Goal: Task Accomplishment & Management: Manage account settings

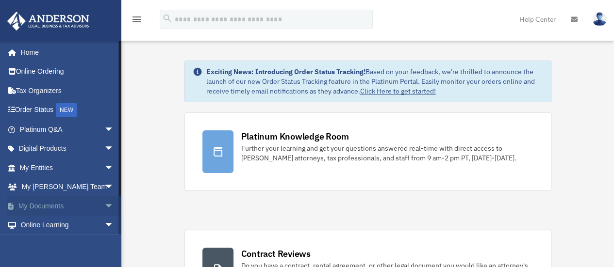
click at [104, 208] on span "arrow_drop_down" at bounding box center [113, 206] width 19 height 20
click at [43, 230] on link "Box" at bounding box center [71, 225] width 115 height 19
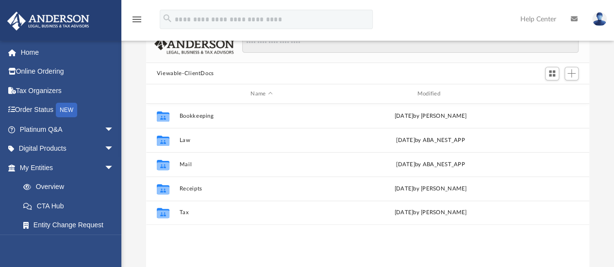
scroll to position [59, 0]
click at [574, 75] on span "Add" at bounding box center [571, 74] width 8 height 8
click at [575, 106] on ul "Upload New Folder" at bounding box center [557, 104] width 42 height 42
click at [561, 108] on li "New Folder" at bounding box center [557, 109] width 31 height 10
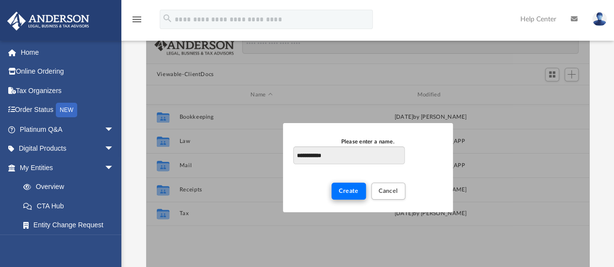
type input "**********"
click at [348, 193] on span "Create" at bounding box center [349, 191] width 20 height 6
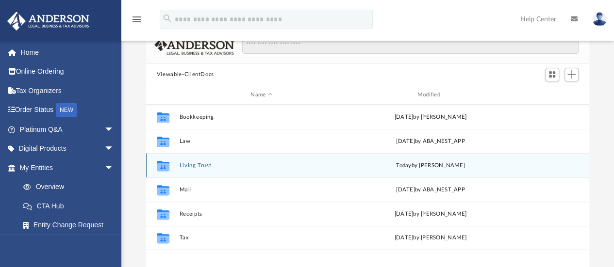
click at [350, 169] on div "today by Kelly Jones-Brown" at bounding box center [430, 166] width 164 height 9
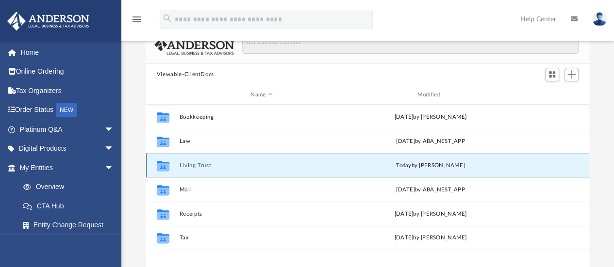
click at [207, 163] on button "Living Trust" at bounding box center [261, 166] width 164 height 6
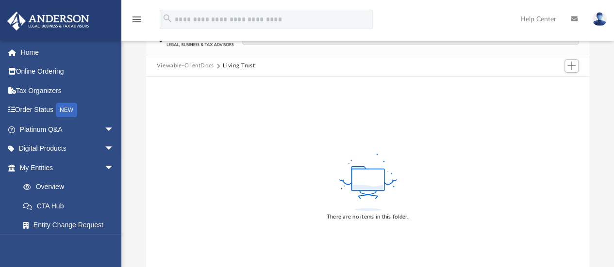
scroll to position [65, 0]
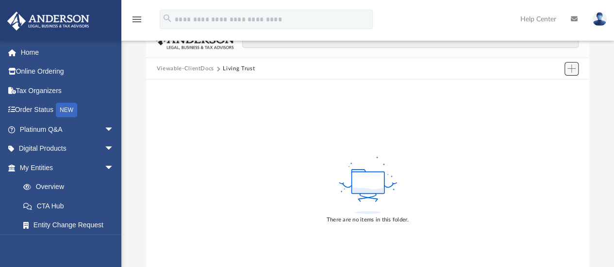
click at [571, 65] on span "Add" at bounding box center [571, 69] width 8 height 8
click at [555, 80] on div at bounding box center [367, 80] width 443 height 1
click at [574, 72] on span "Add" at bounding box center [571, 69] width 8 height 8
click at [561, 89] on li "Upload" at bounding box center [557, 88] width 31 height 10
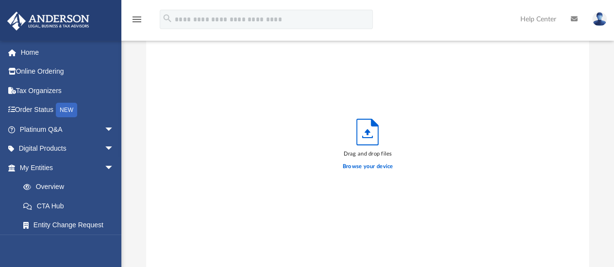
scroll to position [239, 436]
click at [374, 167] on label "Browse your device" at bounding box center [367, 167] width 50 height 9
click at [0, 0] on input "Browse your device" at bounding box center [0, 0] width 0 height 0
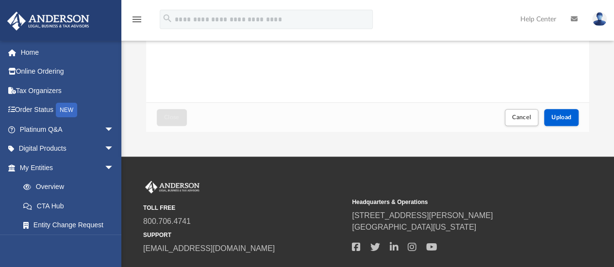
scroll to position [233, 0]
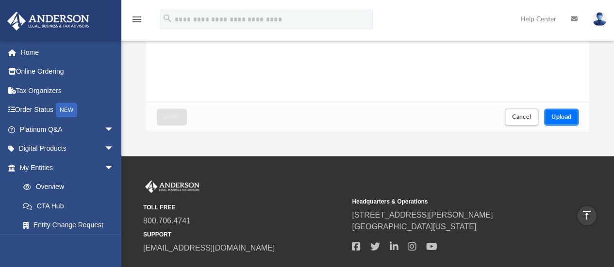
click at [562, 115] on span "Upload" at bounding box center [561, 117] width 20 height 6
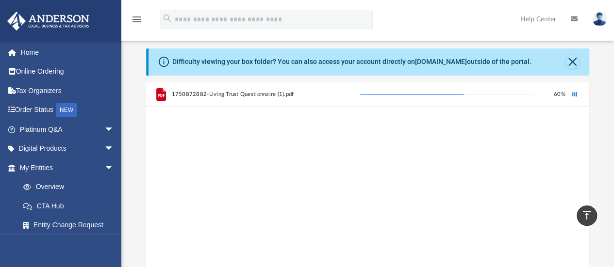
scroll to position [5, 0]
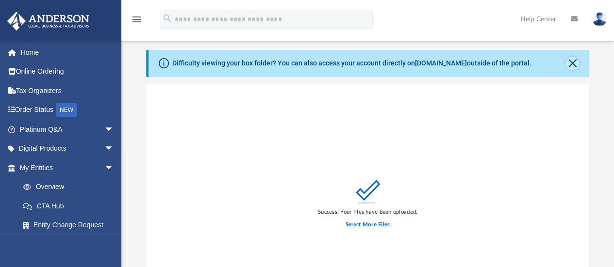
click at [573, 63] on button "Close" at bounding box center [572, 64] width 14 height 14
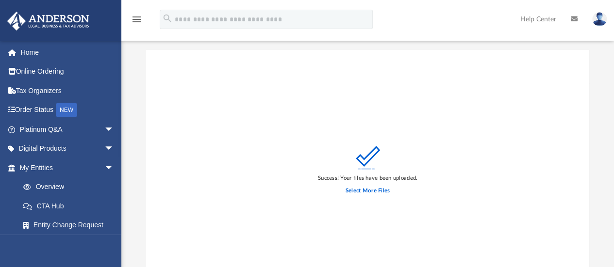
click at [599, 19] on img at bounding box center [599, 19] width 15 height 14
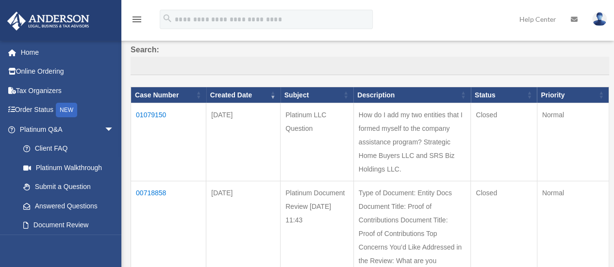
scroll to position [72, 0]
click at [154, 114] on td "01079150" at bounding box center [168, 142] width 75 height 78
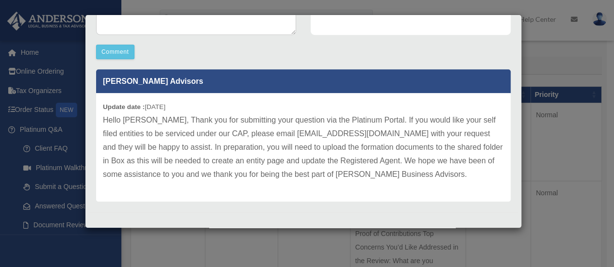
scroll to position [268, 0]
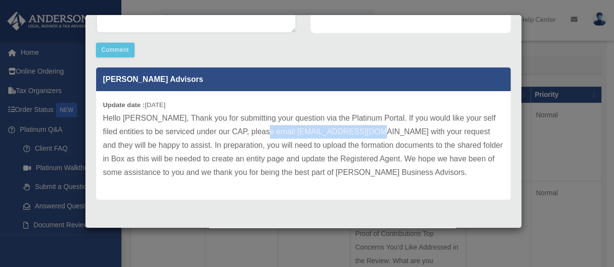
drag, startPoint x: 255, startPoint y: 128, endPoint x: 366, endPoint y: 130, distance: 111.1
click at [366, 130] on p "Hello [PERSON_NAME], Thank you for submitting your question via the Platinum Po…" at bounding box center [303, 146] width 401 height 68
copy p "[EMAIL_ADDRESS][DOMAIN_NAME]"
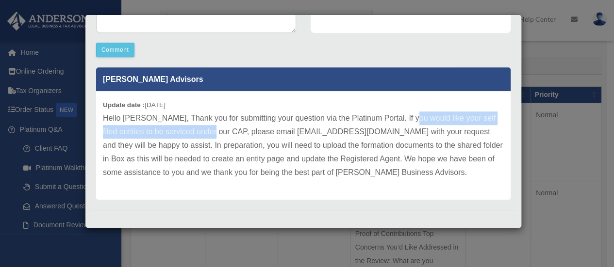
drag, startPoint x: 403, startPoint y: 118, endPoint x: 203, endPoint y: 143, distance: 201.4
click at [203, 143] on p "Hello [PERSON_NAME], Thank you for submitting your question via the Platinum Po…" at bounding box center [303, 146] width 401 height 68
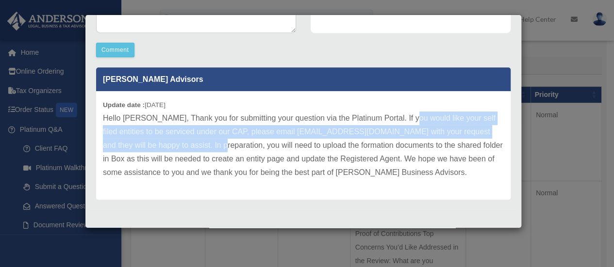
copy p "like your self filed entities to be serviced under our CAP, please email [EMAIL…"
